Goal: Book appointment/travel/reservation

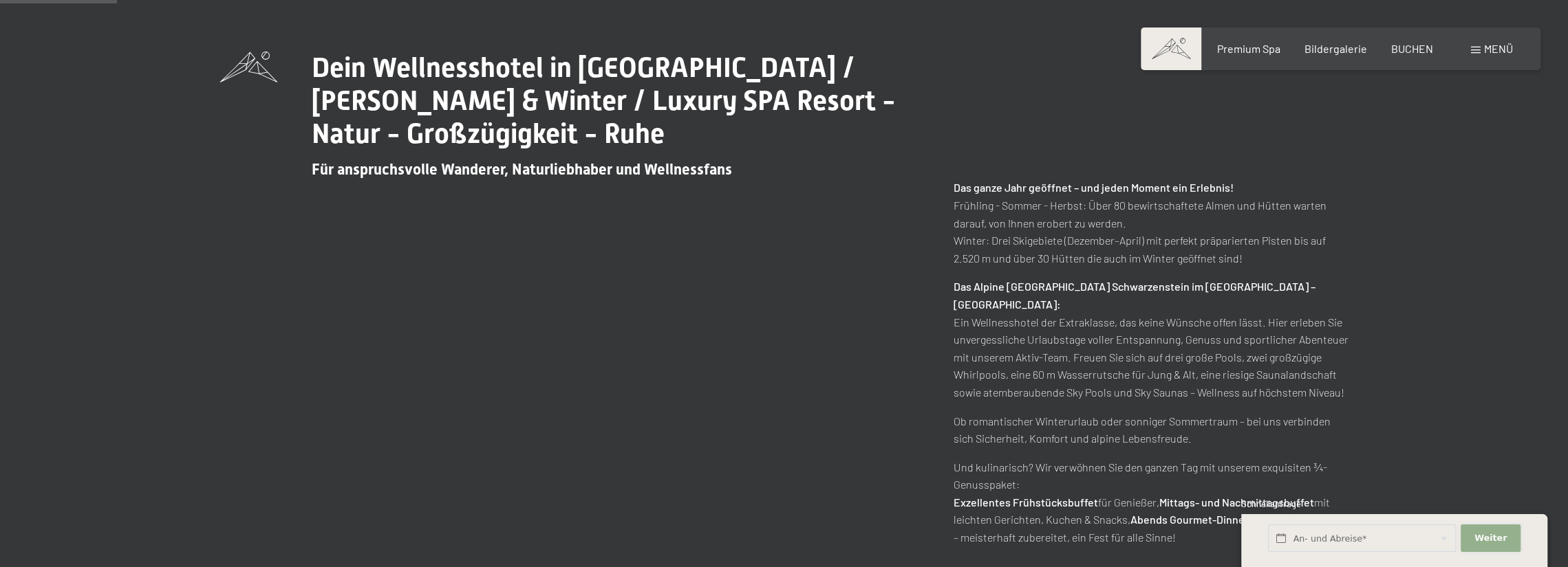
click at [1489, 542] on span "Weiter" at bounding box center [1491, 537] width 32 height 12
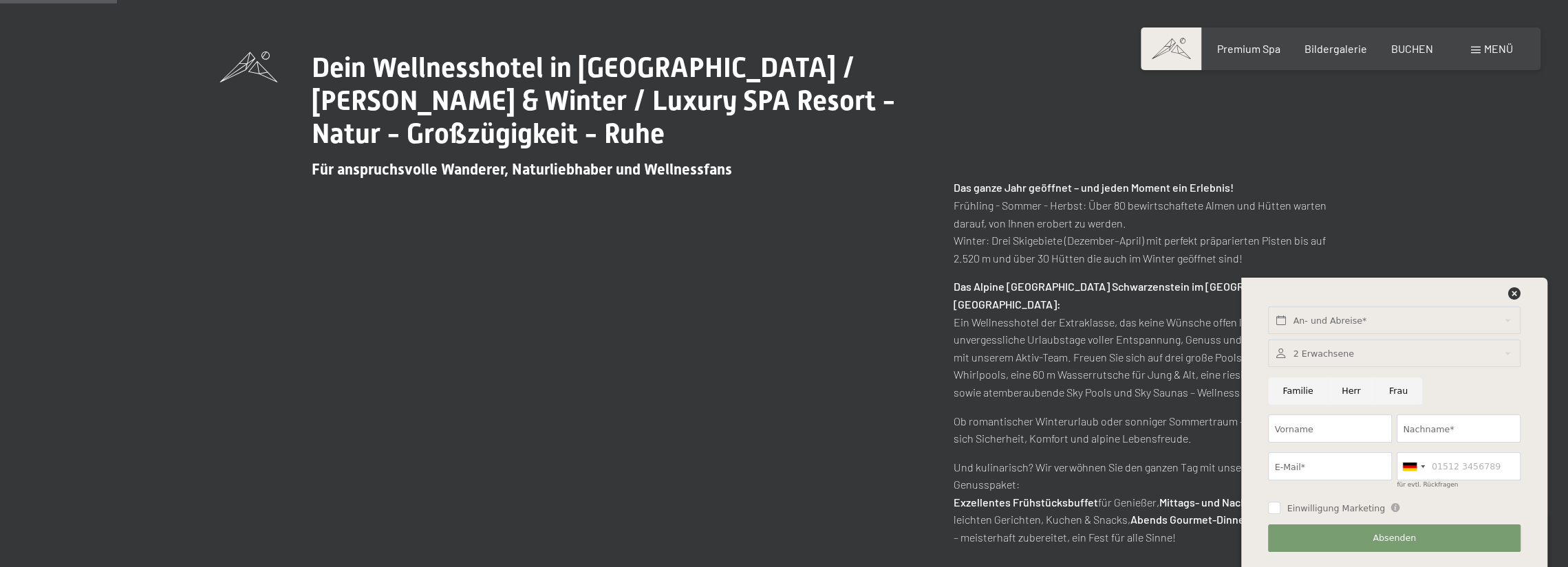
click at [1329, 350] on div at bounding box center [1394, 354] width 252 height 29
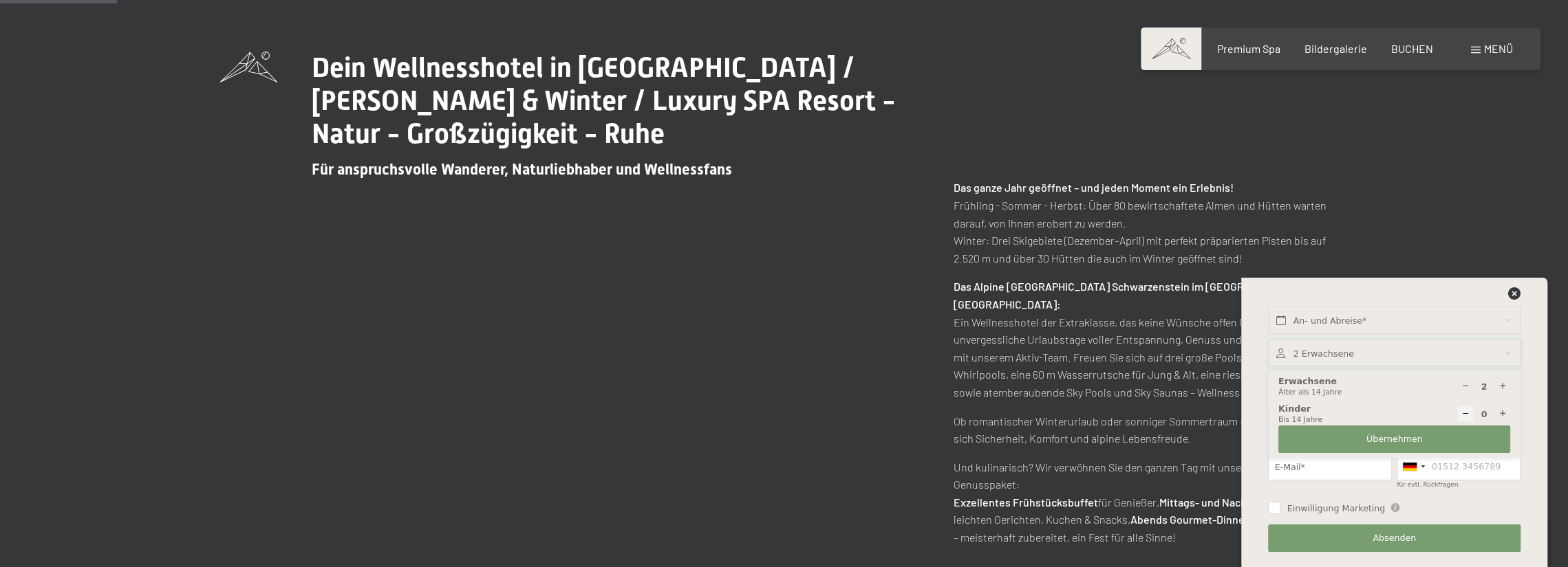
click at [1502, 410] on icon at bounding box center [1503, 415] width 9 height 9
type input "1"
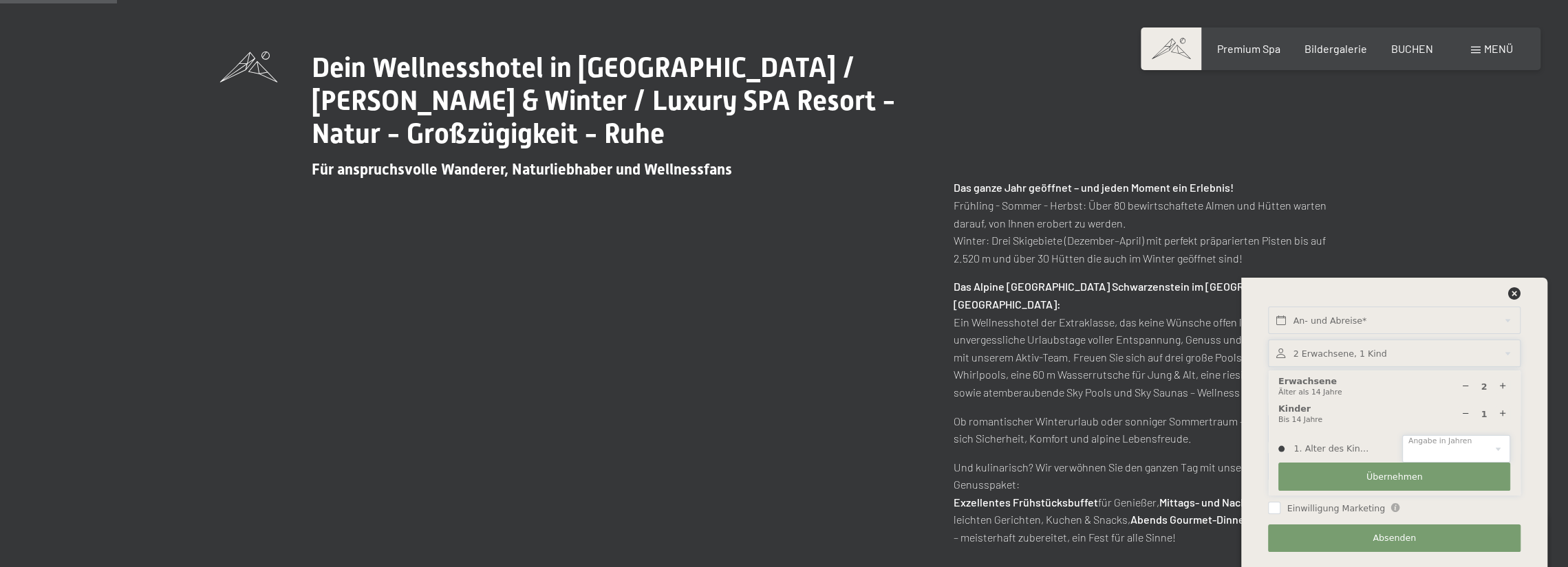
drag, startPoint x: 1421, startPoint y: 443, endPoint x: 1429, endPoint y: 449, distance: 10.0
click at [1422, 444] on select "0 1 2 3 4 5 6 7 8 9 10 11 12 13 14" at bounding box center [1455, 449] width 108 height 29
select select "6"
click at [1402, 435] on select "0 1 2 3 4 5 6 7 8 9 10 11 12 13 14" at bounding box center [1455, 449] width 108 height 29
click at [1416, 478] on span "Übernehmen" at bounding box center [1395, 477] width 56 height 12
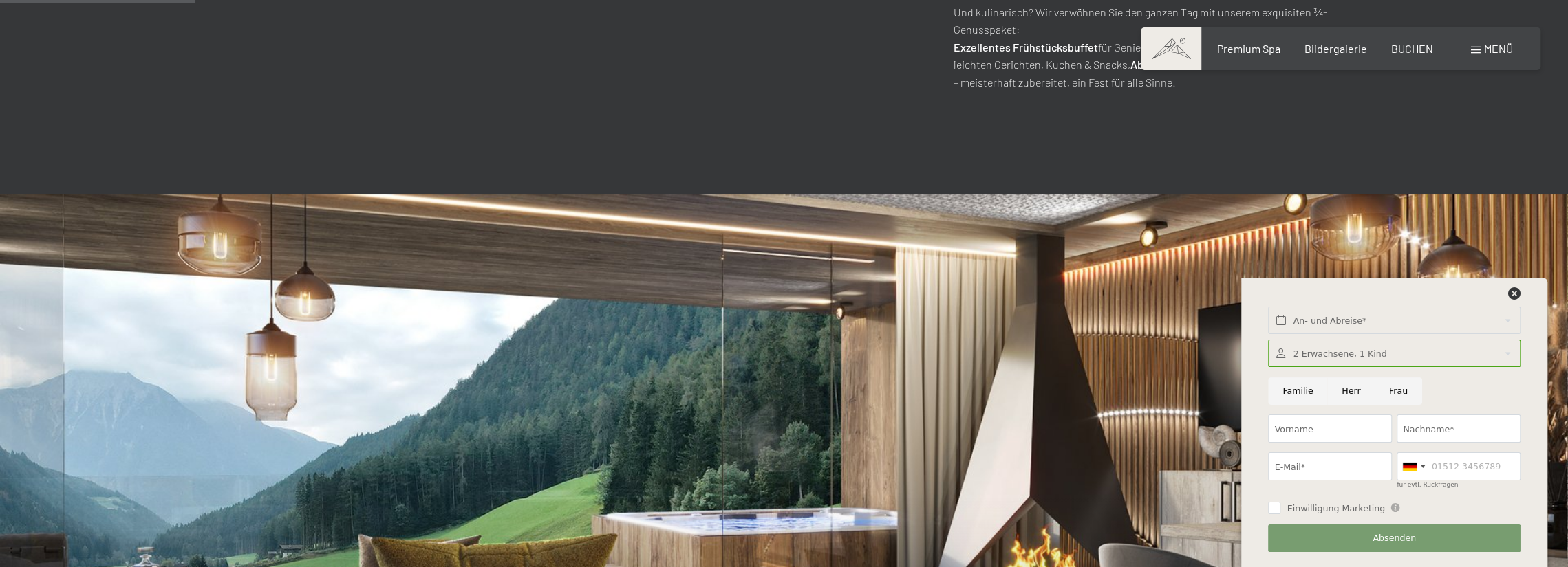
scroll to position [1238, 0]
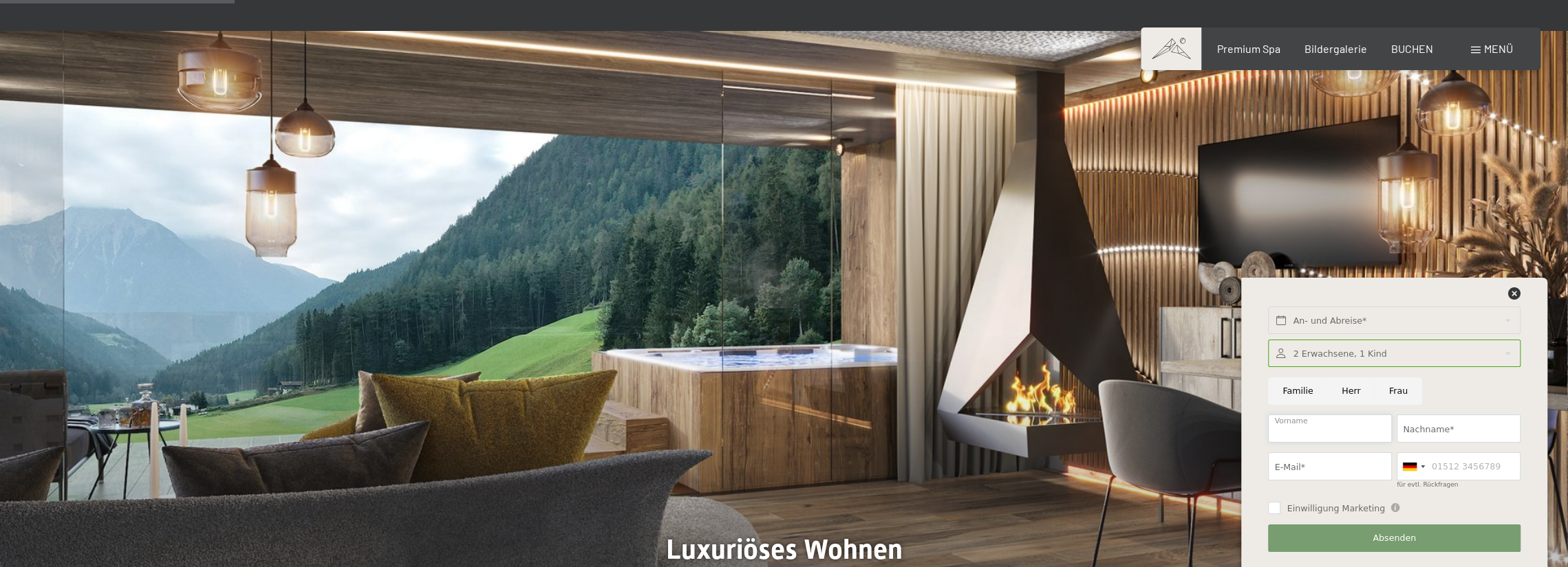
click at [1326, 432] on input "Vorname" at bounding box center [1330, 429] width 124 height 29
type input "[PERSON_NAME]"
type input "[EMAIL_ADDRESS][DOMAIN_NAME]"
type input "01726189007"
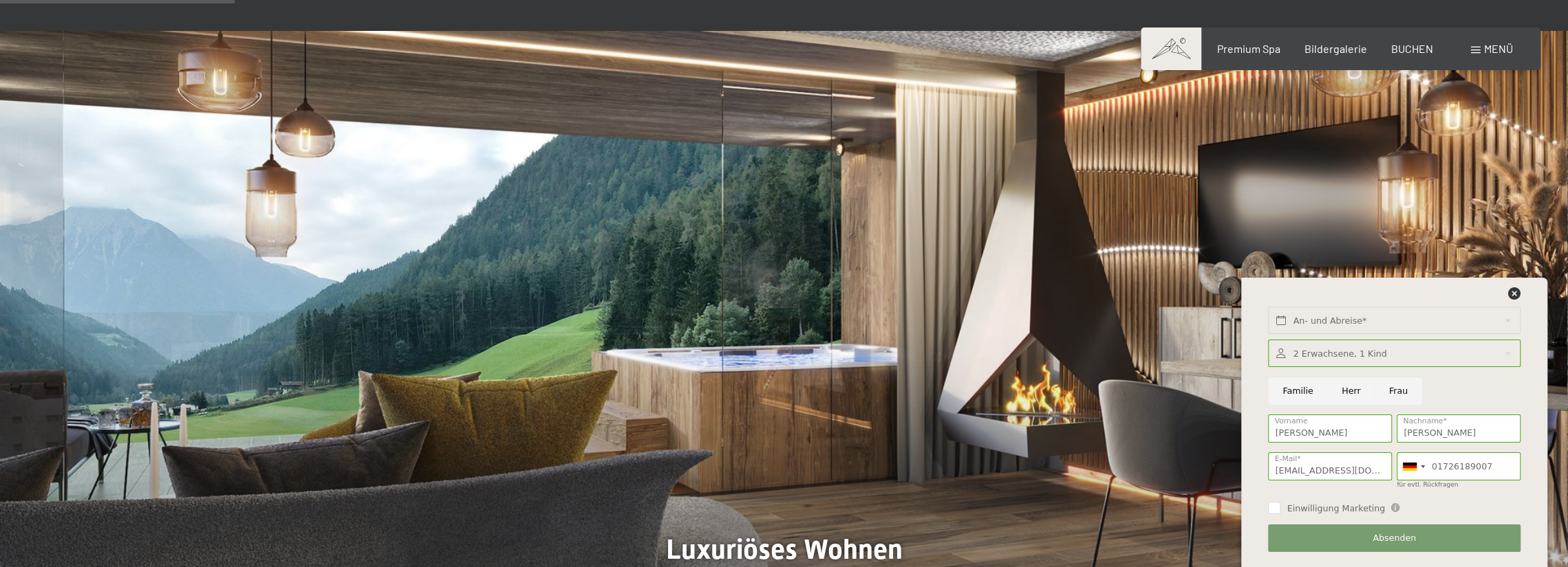
drag, startPoint x: 1300, startPoint y: 511, endPoint x: 1317, endPoint y: 518, distance: 18.4
click at [1303, 512] on span "Einwilligung Marketing" at bounding box center [1336, 508] width 99 height 12
checkbox input "true"
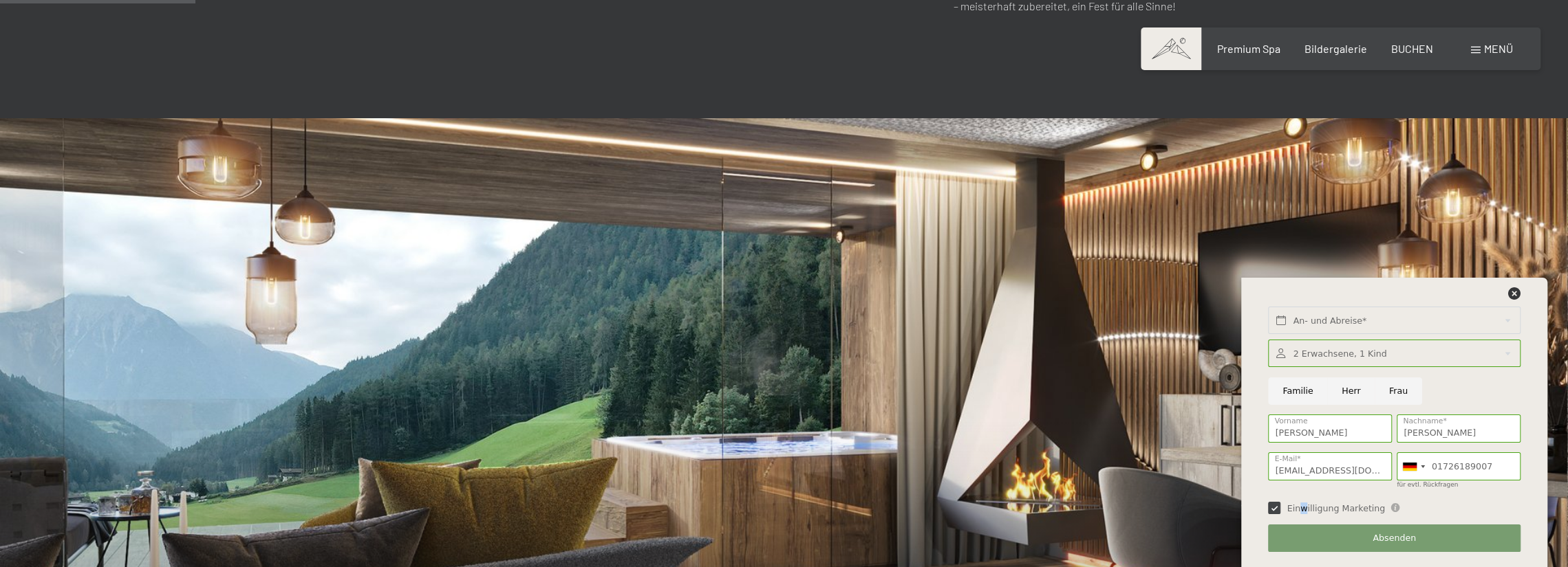
scroll to position [1032, 0]
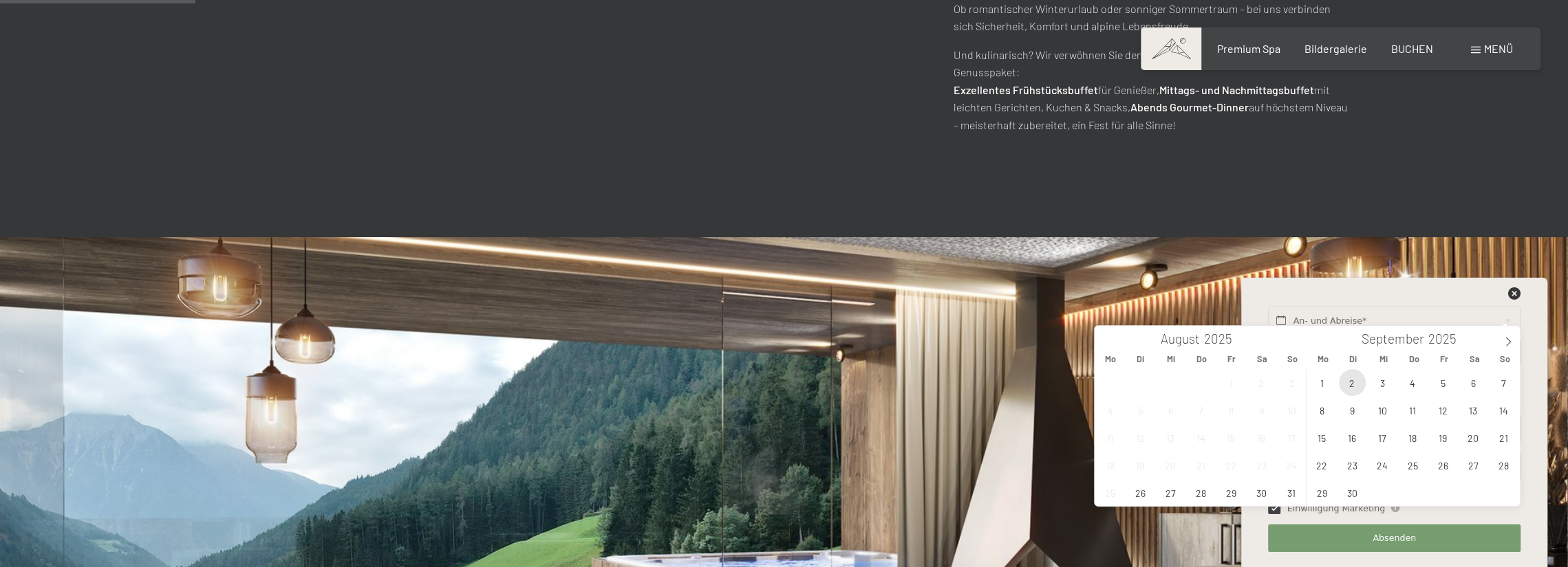
click at [1359, 384] on span "2" at bounding box center [1352, 383] width 27 height 27
click at [1351, 410] on span "9" at bounding box center [1352, 409] width 27 height 27
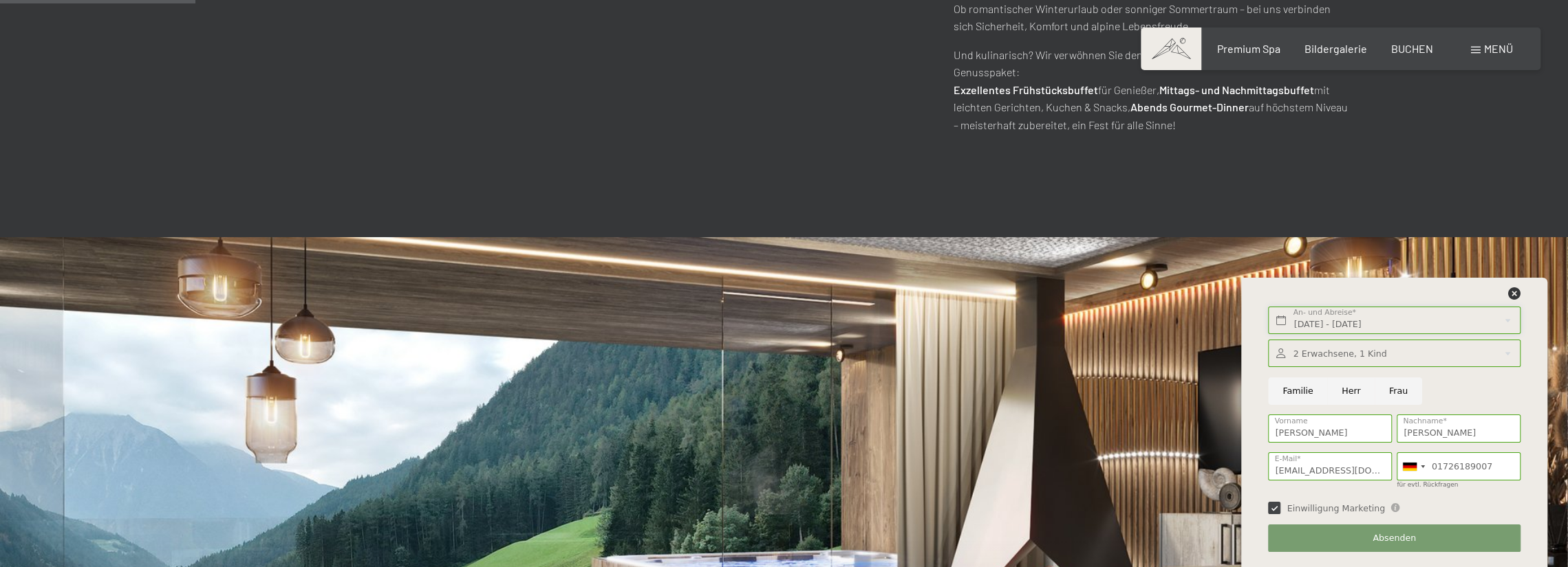
click at [1376, 329] on input "[DATE] - [DATE]" at bounding box center [1394, 321] width 252 height 29
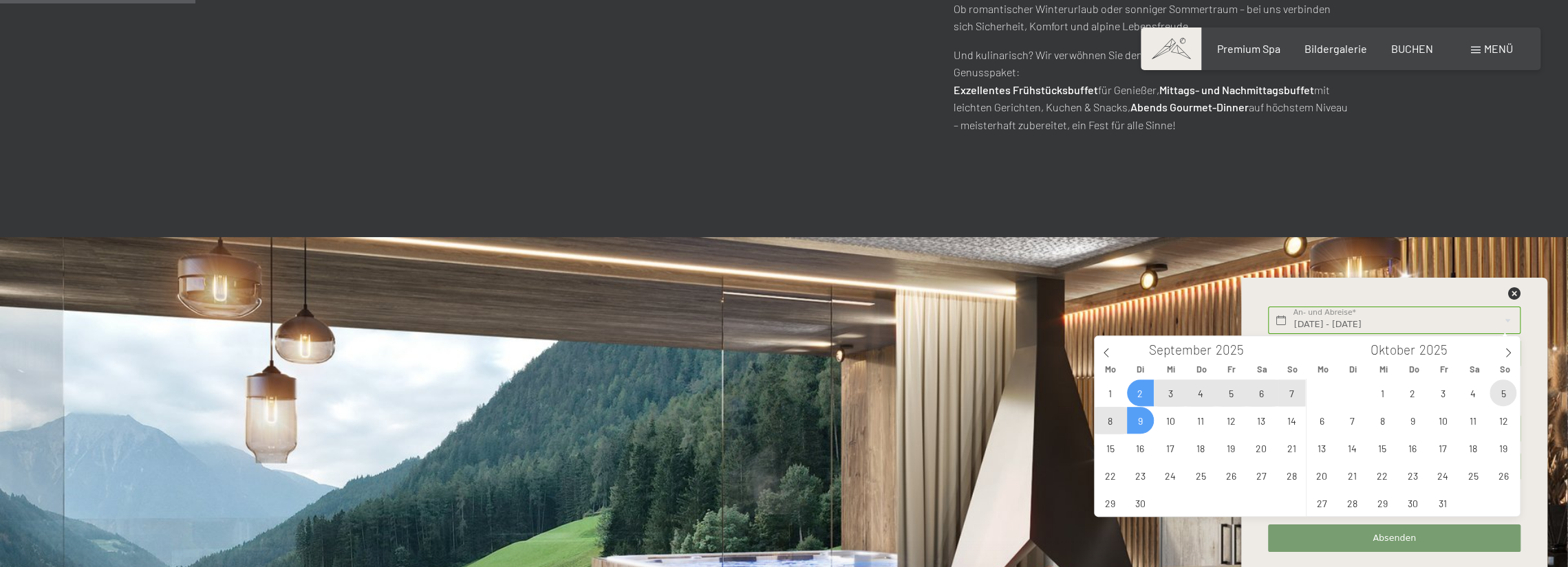
click at [1503, 394] on span "5" at bounding box center [1503, 393] width 27 height 27
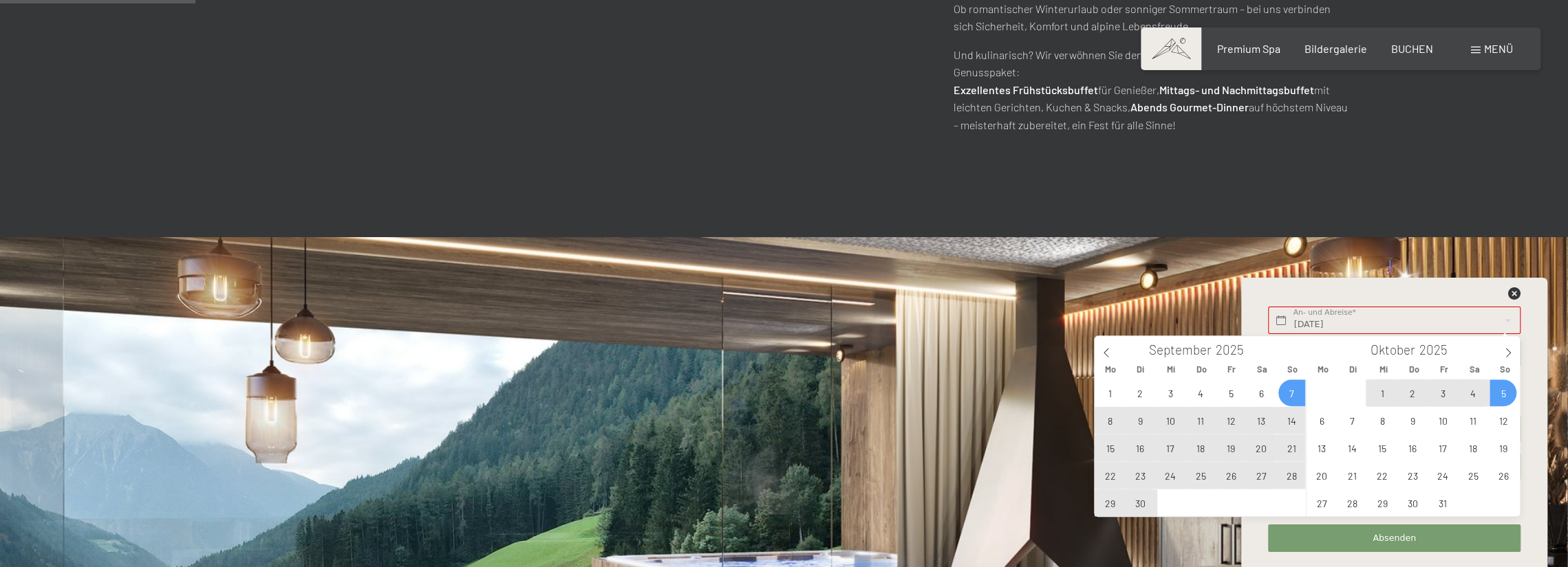
click at [1294, 391] on span "7" at bounding box center [1291, 393] width 27 height 27
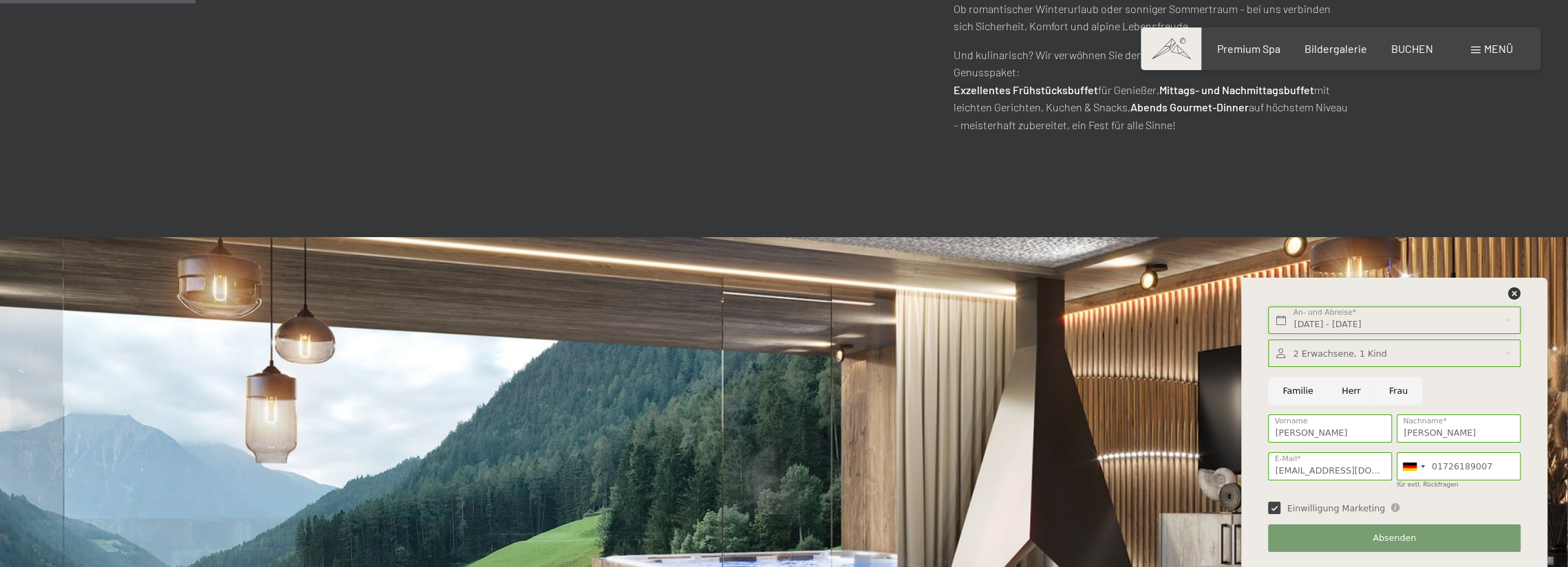
click at [1405, 325] on input "[DATE] - [DATE]" at bounding box center [1394, 321] width 252 height 29
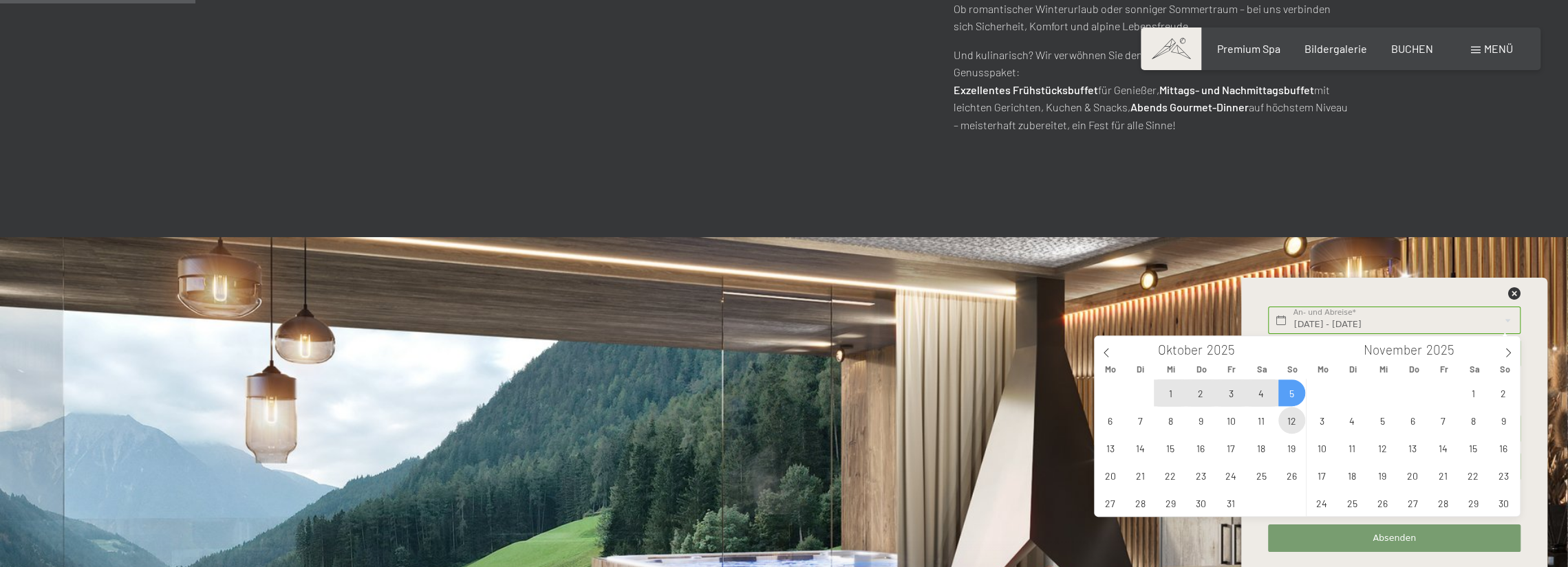
click at [1290, 420] on span "12" at bounding box center [1291, 420] width 27 height 27
click at [1290, 389] on span "5" at bounding box center [1291, 393] width 27 height 27
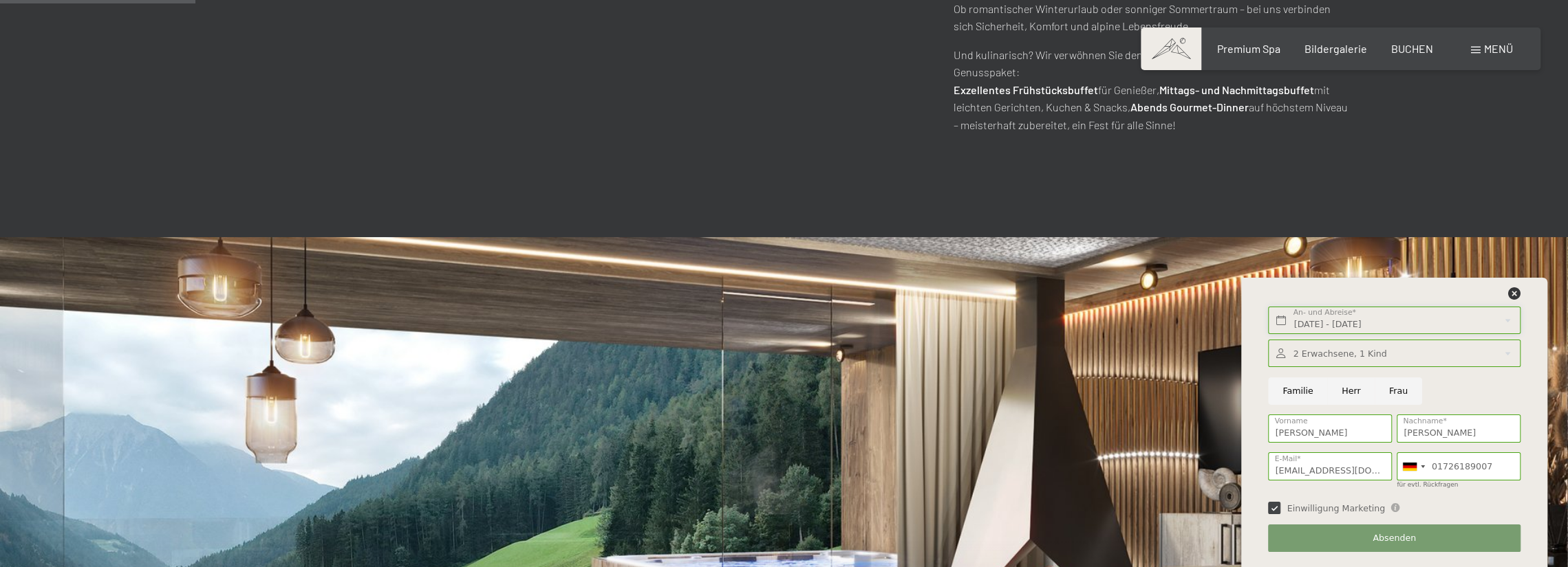
click at [1320, 321] on input "[DATE] - [DATE]" at bounding box center [1394, 321] width 252 height 29
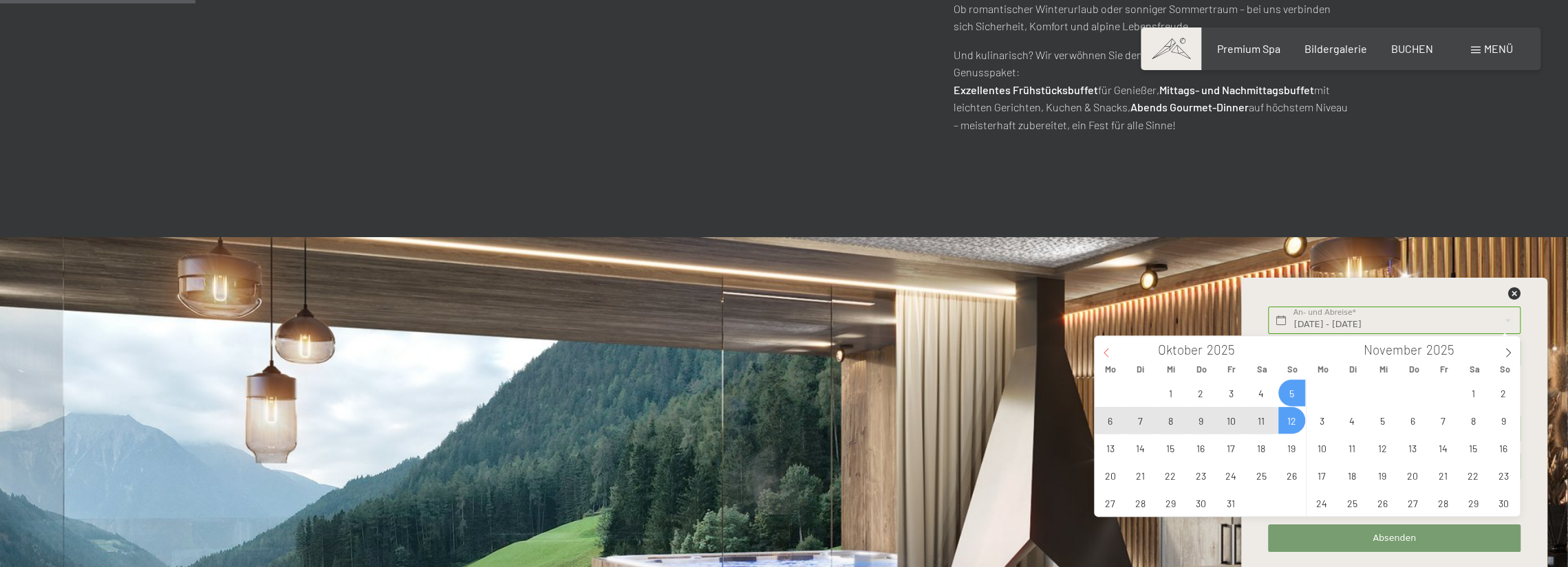
click at [1103, 343] on span at bounding box center [1106, 348] width 23 height 23
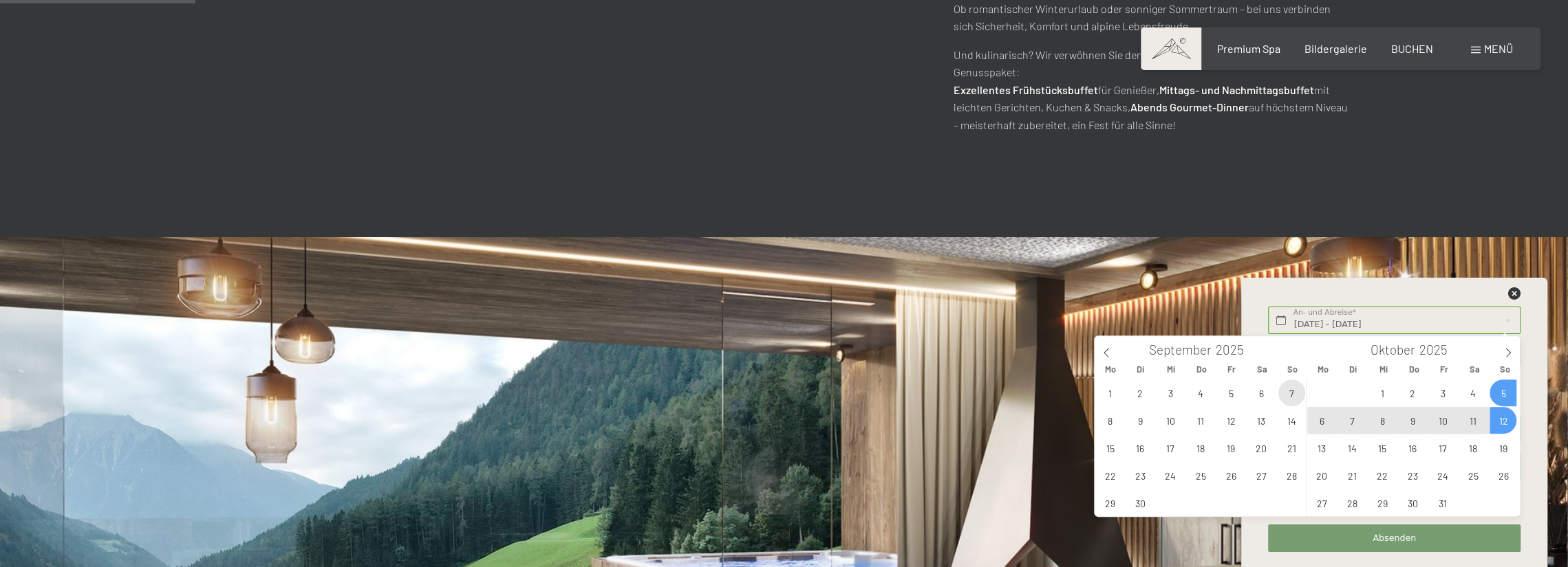
click at [1289, 394] on span "7" at bounding box center [1291, 393] width 27 height 27
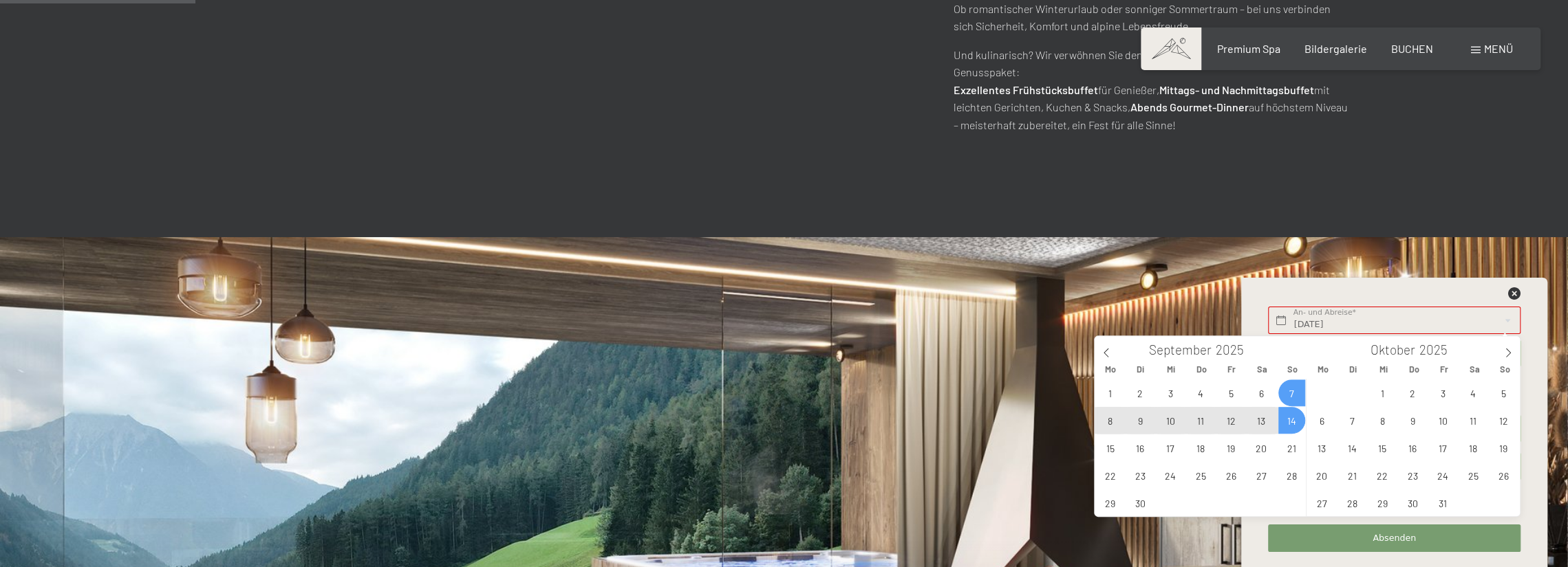
click at [1292, 420] on span "14" at bounding box center [1291, 420] width 27 height 27
type input "[DATE] - [DATE]"
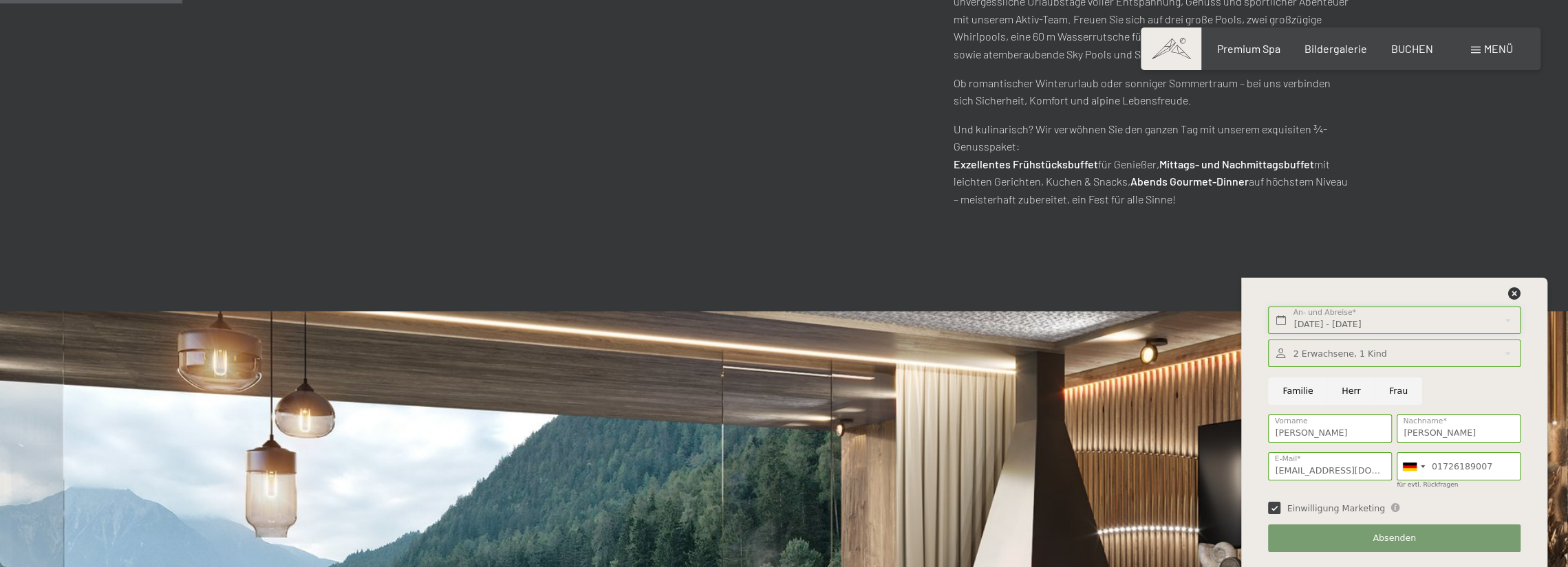
scroll to position [894, 0]
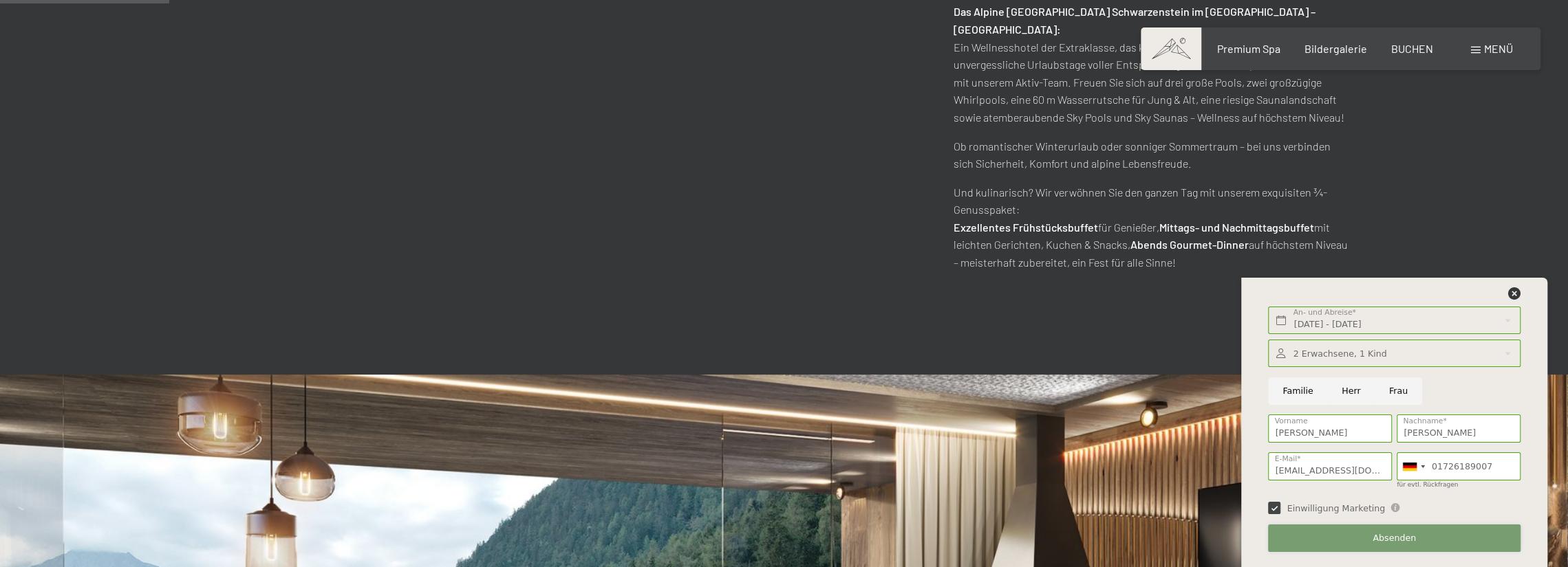
click at [1404, 540] on span "Absenden" at bounding box center [1394, 537] width 43 height 12
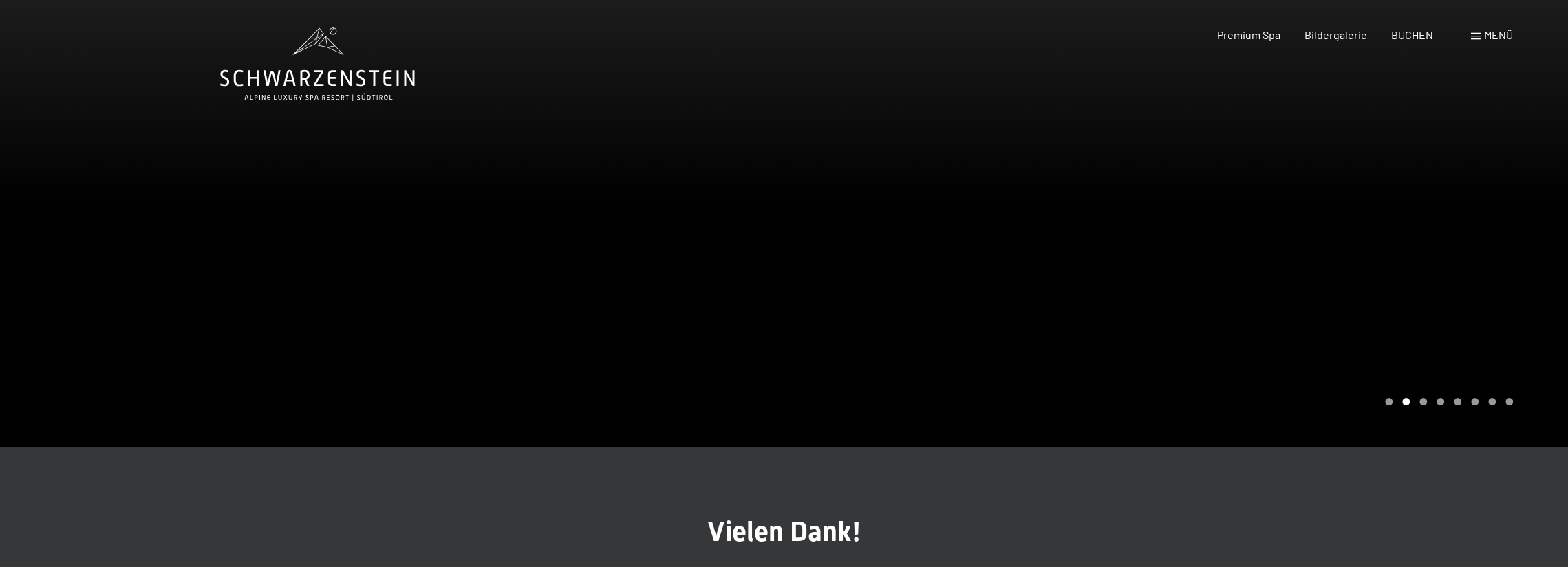
drag, startPoint x: 1063, startPoint y: 231, endPoint x: 978, endPoint y: 282, distance: 99.1
click at [978, 282] on div at bounding box center [1176, 223] width 784 height 447
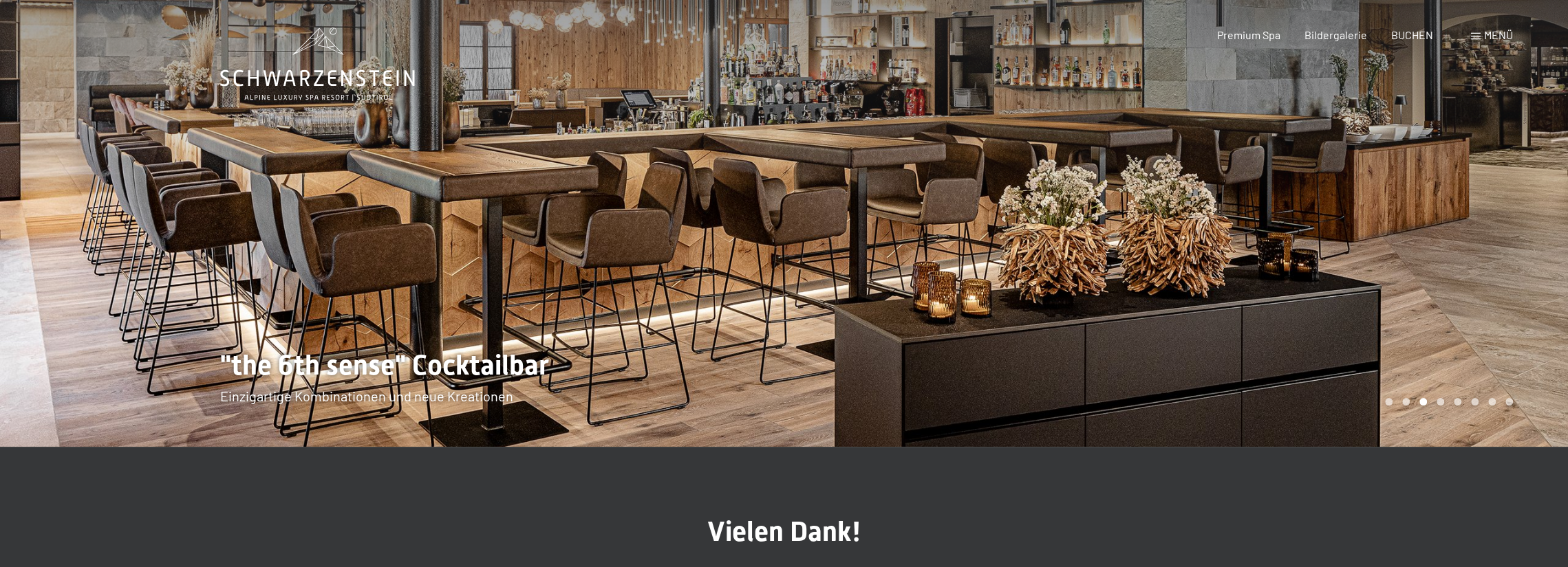
drag, startPoint x: 1196, startPoint y: 390, endPoint x: 1032, endPoint y: 396, distance: 164.1
click at [1032, 396] on div at bounding box center [1176, 223] width 784 height 447
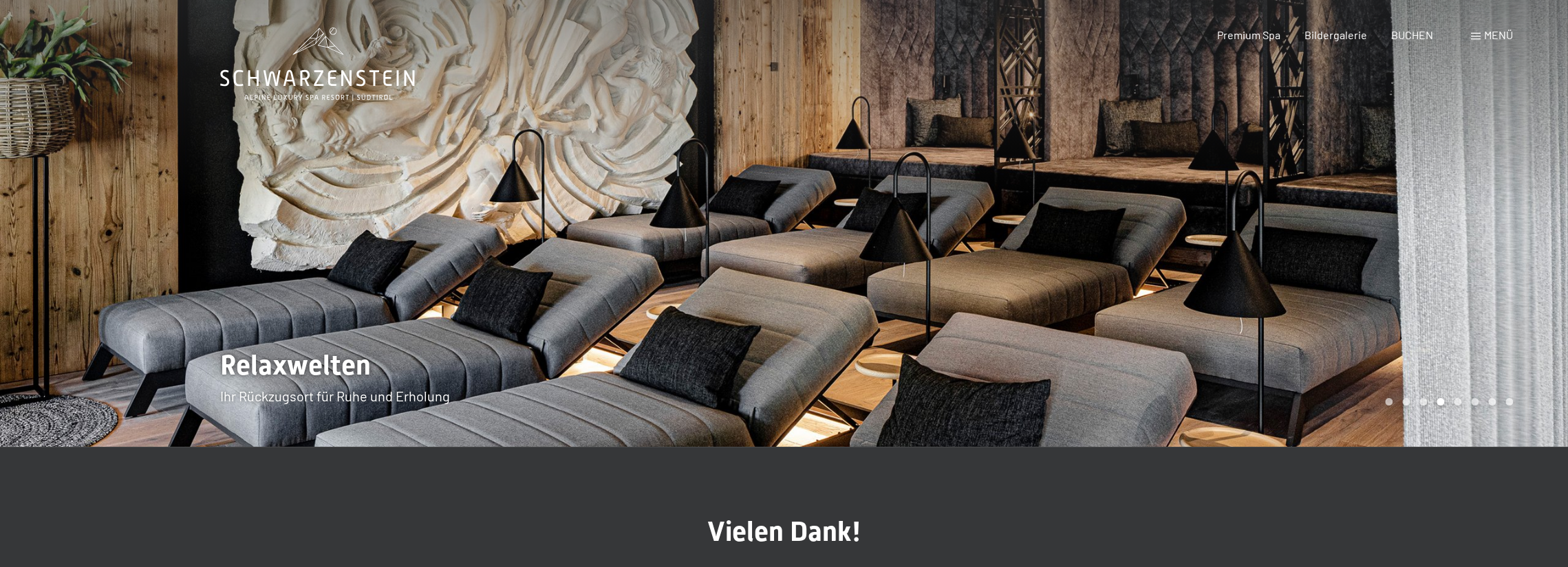
click at [1396, 403] on div "Carousel Pagination" at bounding box center [1447, 402] width 133 height 7
click at [1405, 403] on div "Carousel Page 2" at bounding box center [1406, 402] width 7 height 7
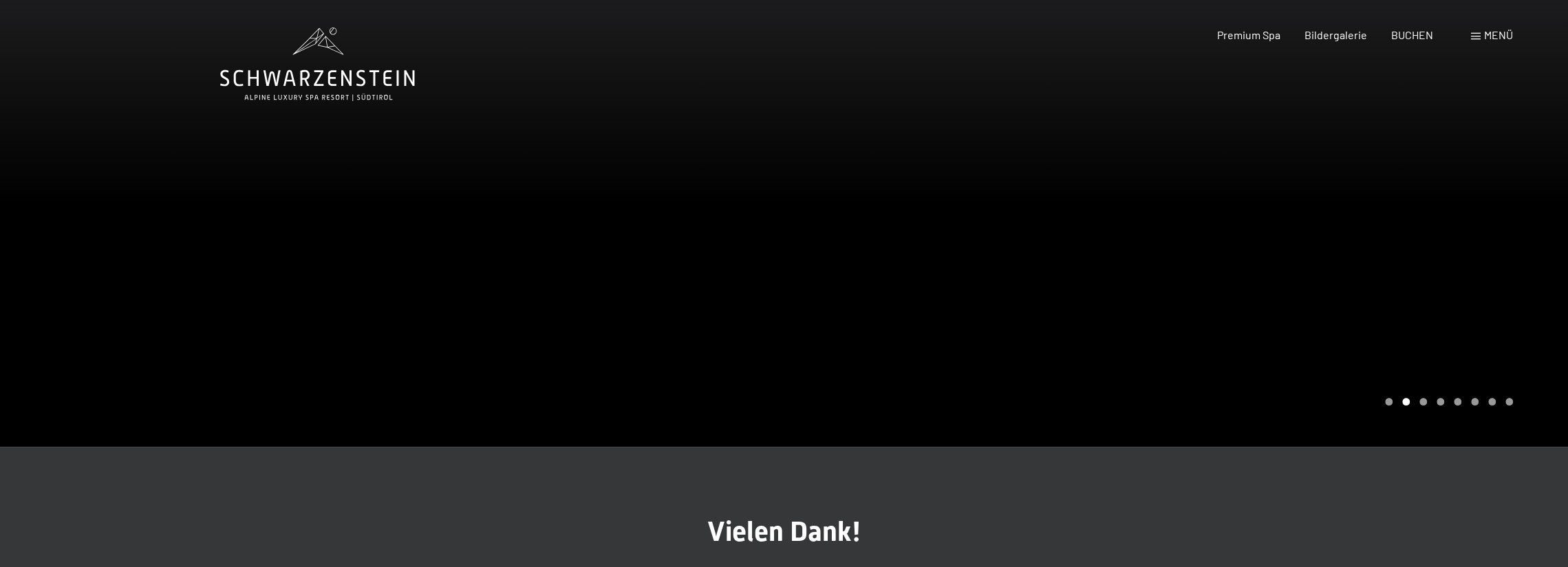
drag, startPoint x: 1105, startPoint y: 334, endPoint x: 1075, endPoint y: 329, distance: 30.4
click at [1023, 328] on div at bounding box center [1176, 223] width 784 height 447
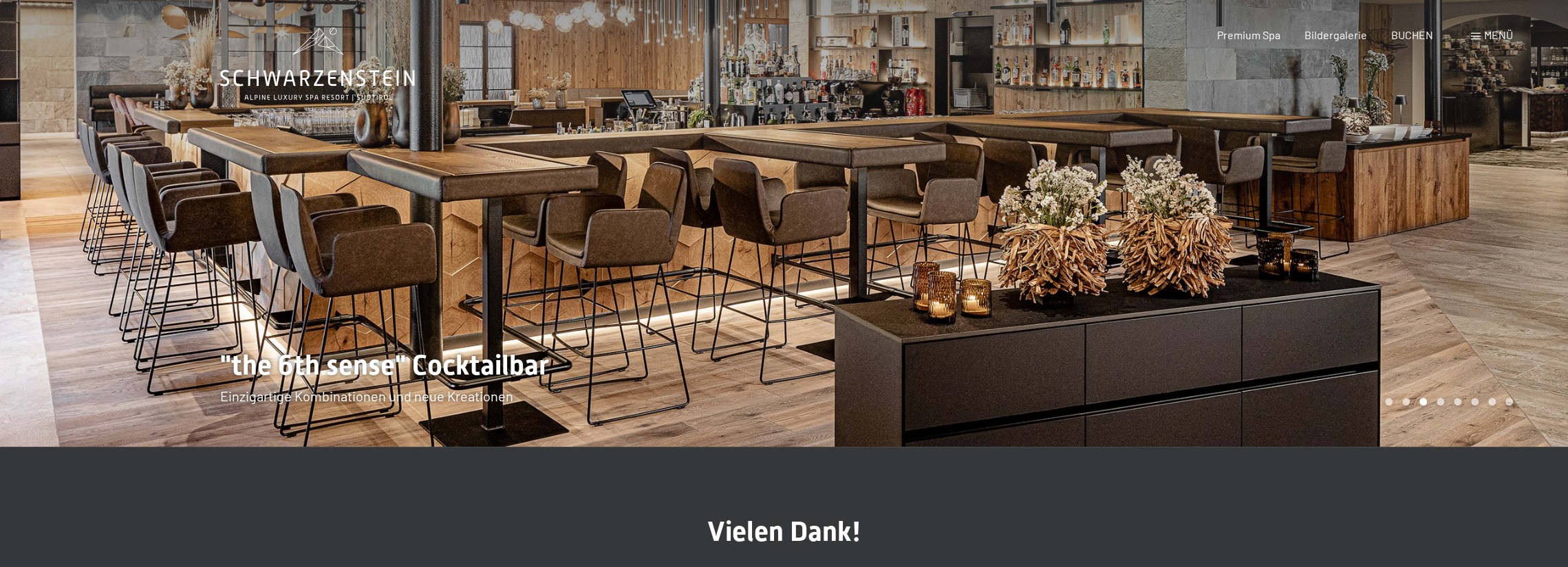
drag, startPoint x: 655, startPoint y: 193, endPoint x: 733, endPoint y: 201, distance: 78.4
click at [733, 201] on div at bounding box center [392, 223] width 784 height 447
